Goal: Transaction & Acquisition: Purchase product/service

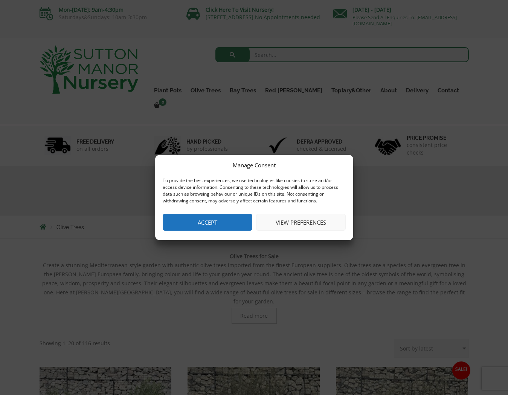
click at [200, 219] on button "Accept" at bounding box center [208, 222] width 90 height 17
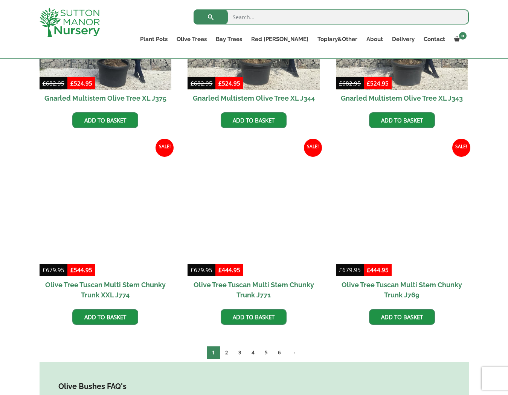
scroll to position [1179, 0]
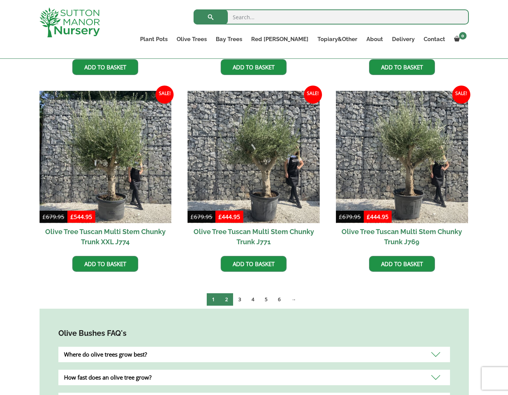
click at [227, 293] on link "2" at bounding box center [226, 299] width 13 height 12
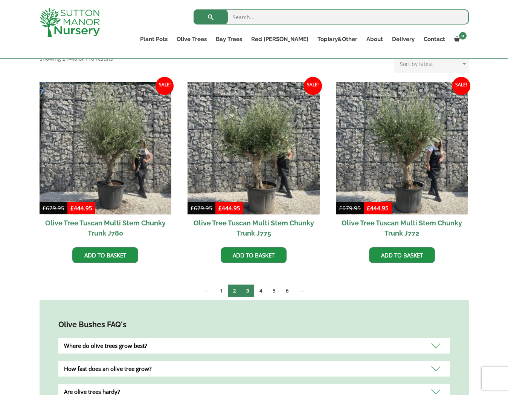
click at [246, 290] on link "3" at bounding box center [247, 290] width 13 height 12
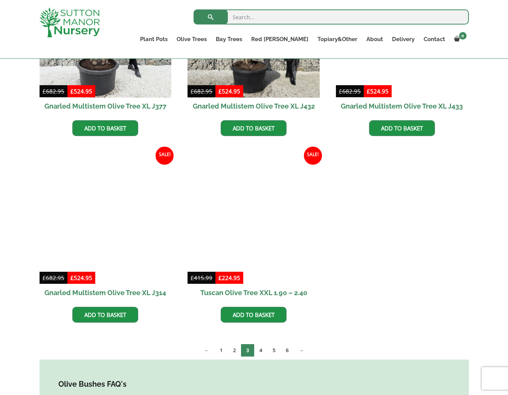
scroll to position [567, 0]
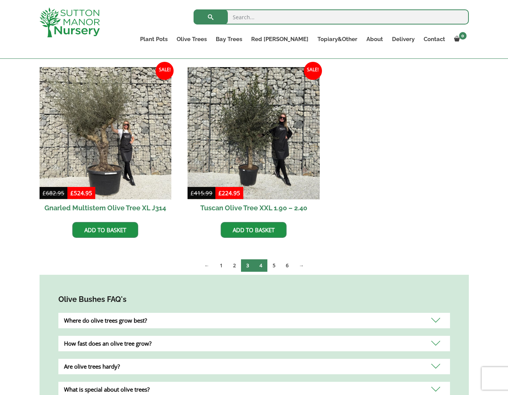
click at [258, 265] on link "4" at bounding box center [260, 265] width 13 height 12
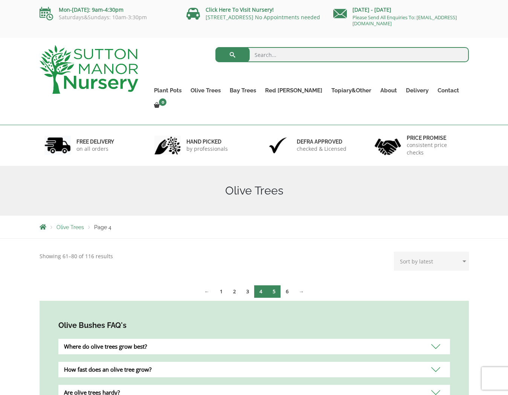
click at [273, 285] on link "5" at bounding box center [274, 291] width 13 height 12
click at [252, 285] on link "3" at bounding box center [247, 291] width 13 height 12
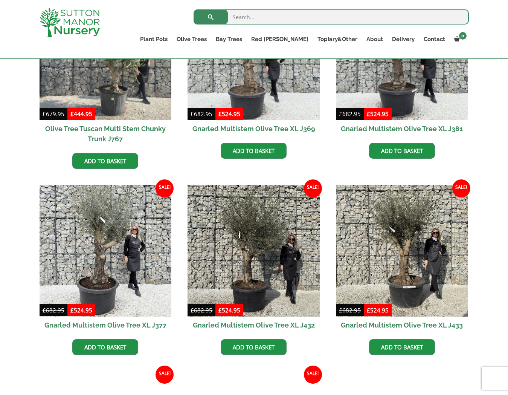
scroll to position [503, 0]
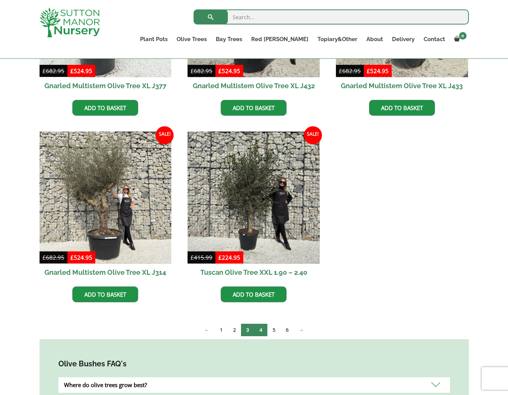
click at [258, 328] on link "4" at bounding box center [260, 330] width 13 height 12
